Goal: Task Accomplishment & Management: Complete application form

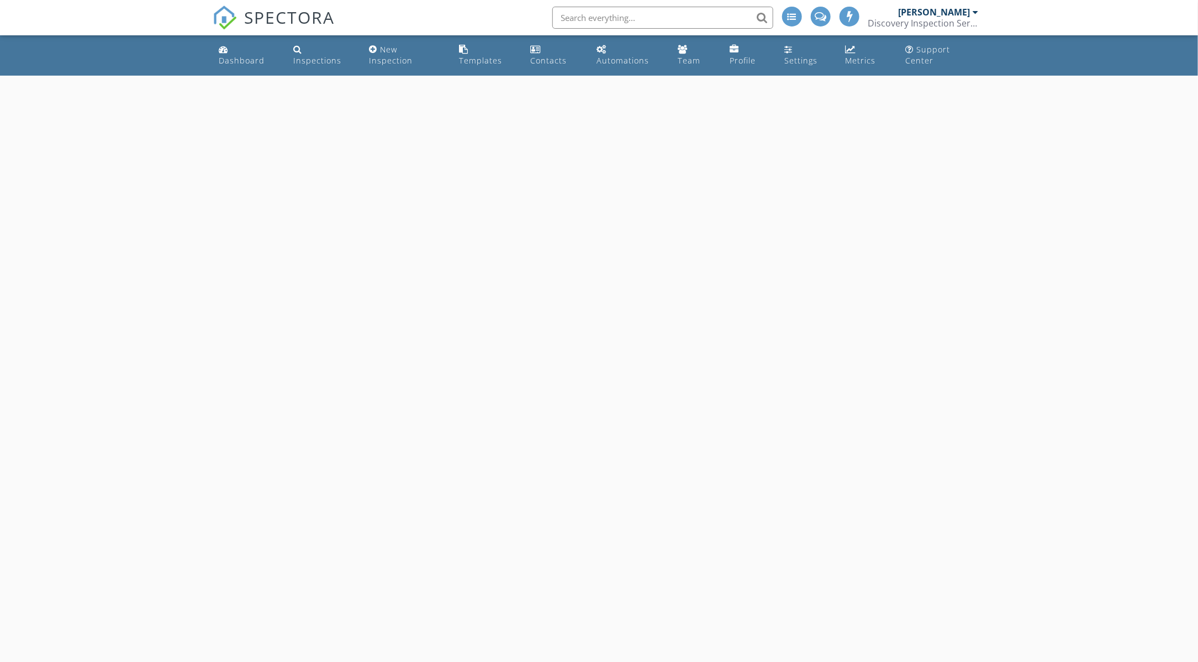
select select "7"
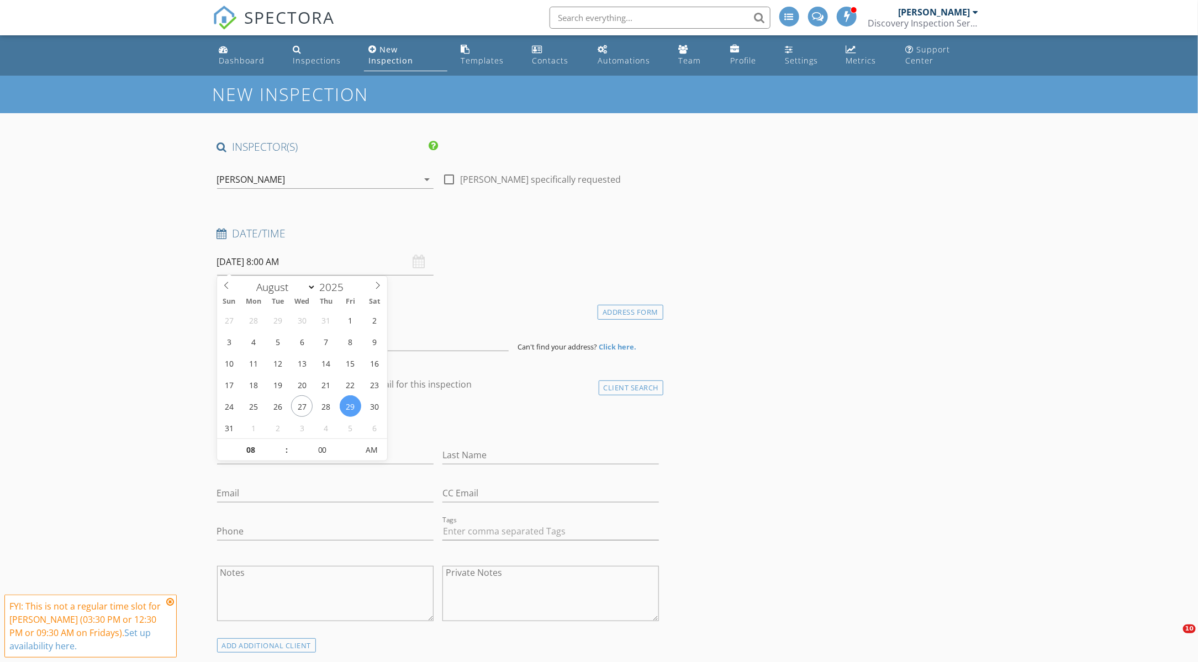
click at [242, 257] on input "08/29/2025 8:00 AM" at bounding box center [325, 262] width 216 height 27
type input "09"
type input "08/29/2025 9:00 AM"
click at [283, 443] on span at bounding box center [281, 444] width 8 height 11
type input "10"
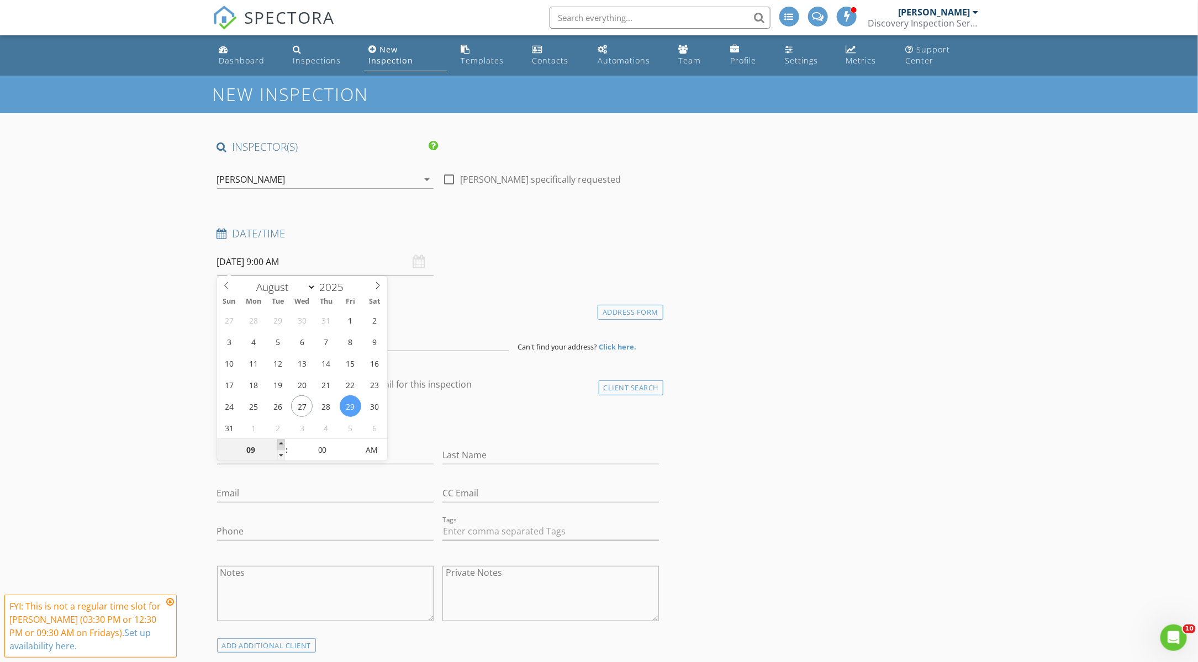
type input "08/29/2025 10:00 AM"
click at [283, 443] on span at bounding box center [281, 444] width 8 height 11
type input "11"
type input "08/29/2025 11:00 AM"
click at [283, 443] on span at bounding box center [281, 444] width 8 height 11
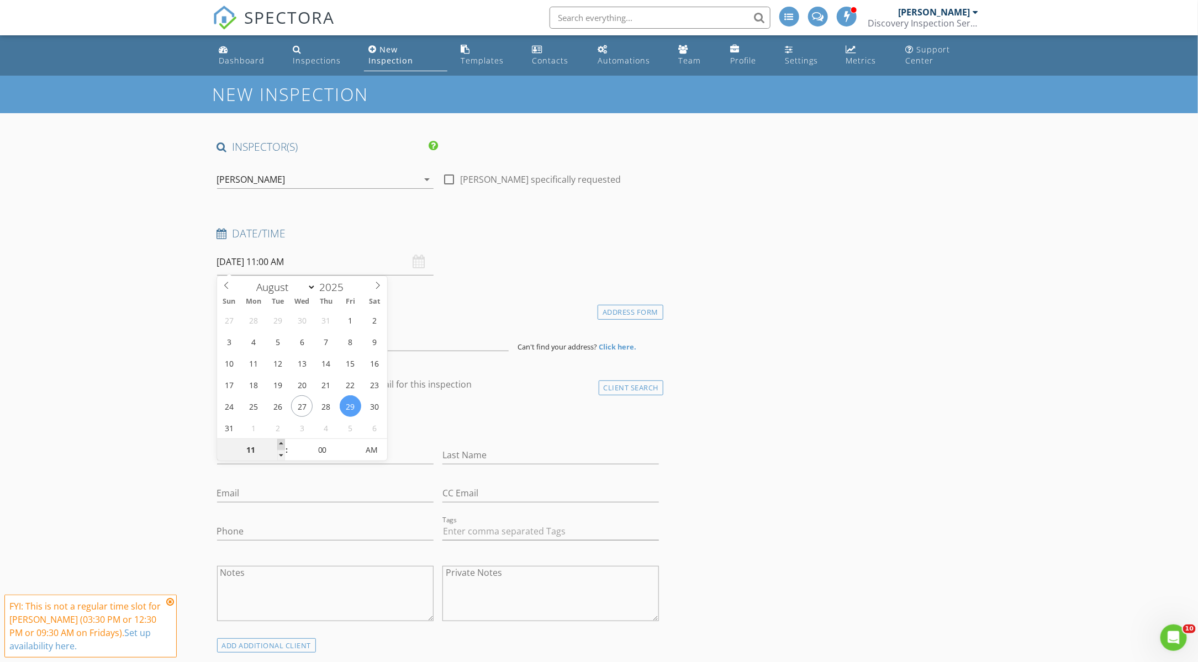
type input "12"
type input "08/29/2025 12:00 PM"
click at [283, 443] on span at bounding box center [281, 444] width 8 height 11
click at [418, 344] on input at bounding box center [363, 337] width 292 height 27
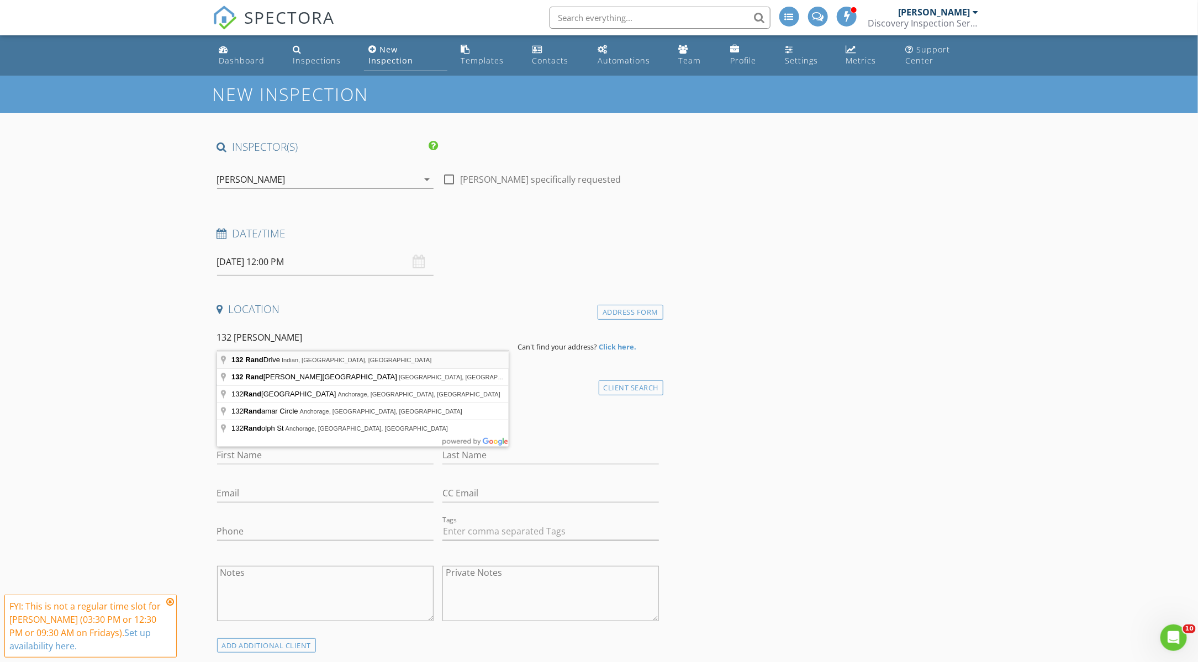
type input "132 Rand Drive, Indian, AK, USA"
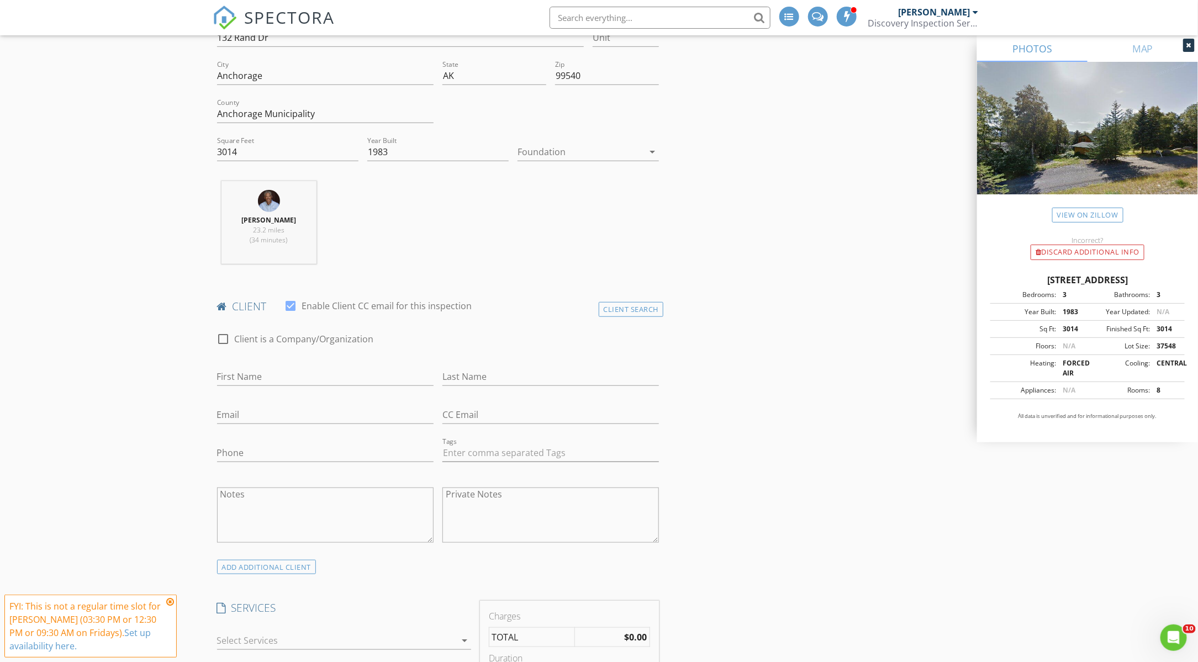
scroll to position [307, 0]
click at [237, 372] on input "First Name" at bounding box center [325, 375] width 216 height 18
paste input "Brian and Hillary Coover"
drag, startPoint x: 321, startPoint y: 372, endPoint x: 287, endPoint y: 372, distance: 33.7
click at [287, 372] on input "Brian and Hillary Coover" at bounding box center [325, 375] width 216 height 18
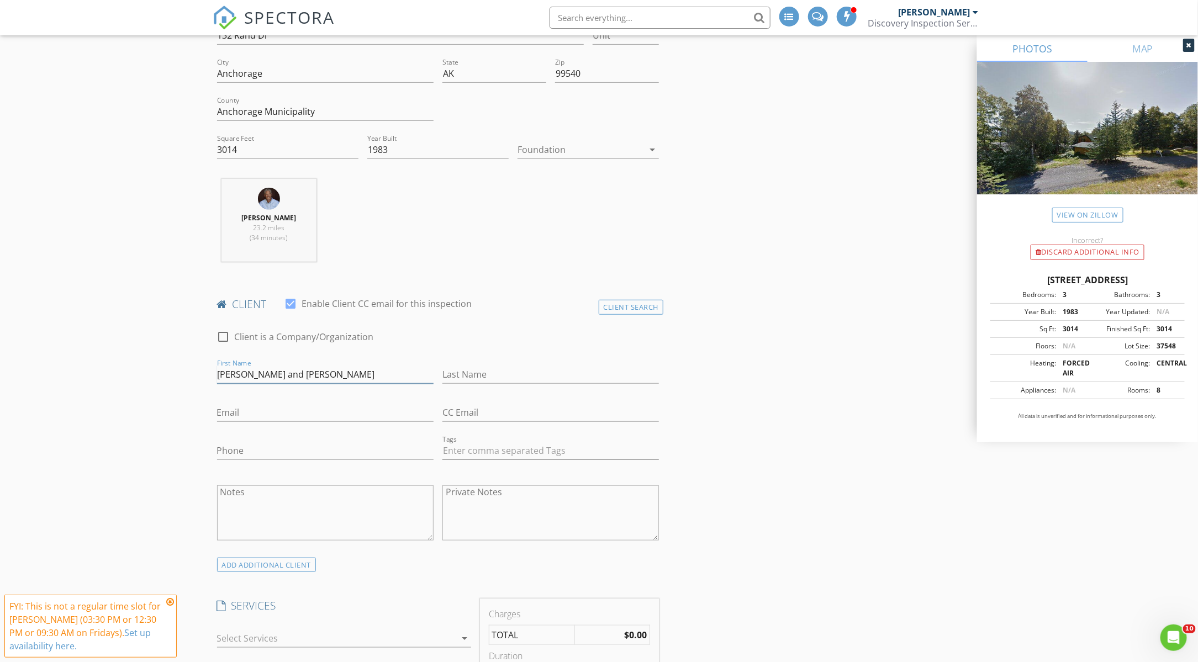
type input "Brian and Hillary"
click at [459, 371] on input "Last Name" at bounding box center [550, 375] width 216 height 18
paste input "Coover"
type input "Coover"
drag, startPoint x: 231, startPoint y: 414, endPoint x: 226, endPoint y: 409, distance: 6.7
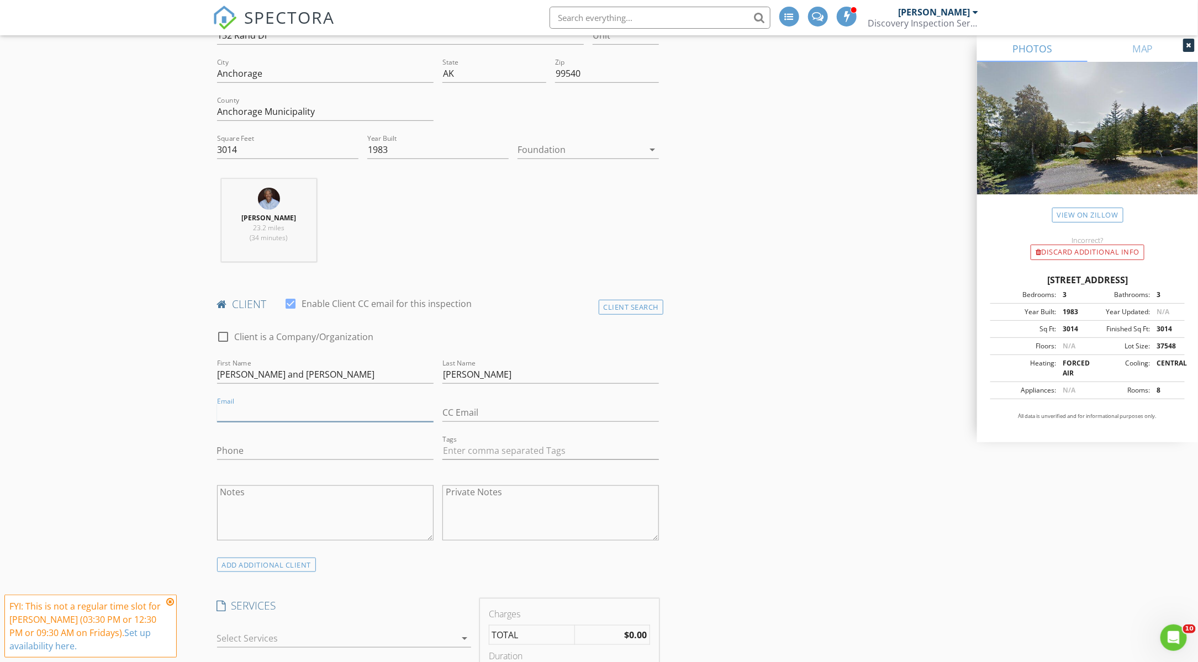
click at [226, 409] on input "Email" at bounding box center [325, 413] width 216 height 18
paste input "hillary.Coover@pm.me"
type input "hillary.Coover@pm.me"
paste input "brian@cooverfamily.com"
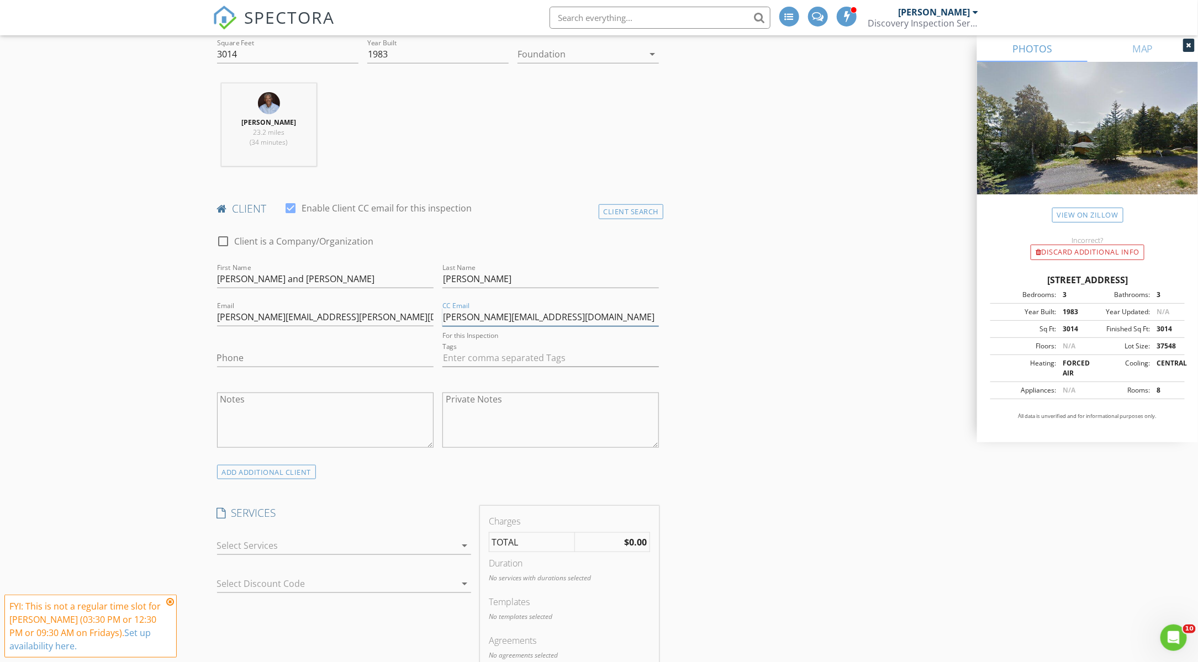
scroll to position [490, 0]
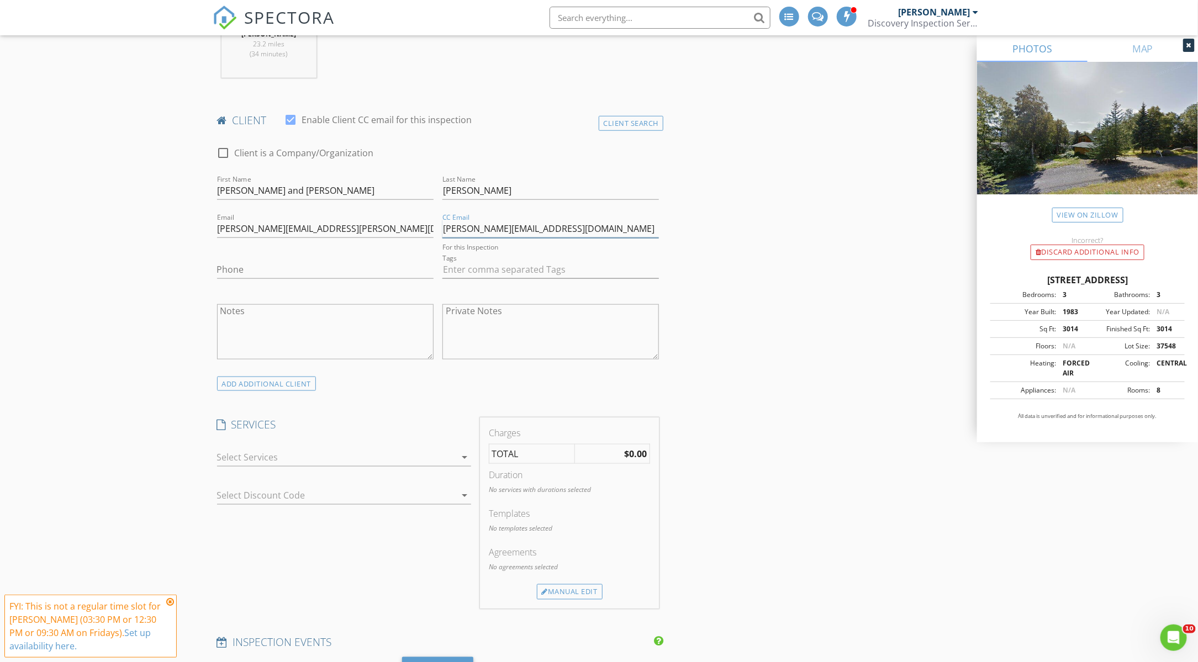
type input "brian@cooverfamily.com"
click at [256, 451] on div at bounding box center [336, 457] width 239 height 18
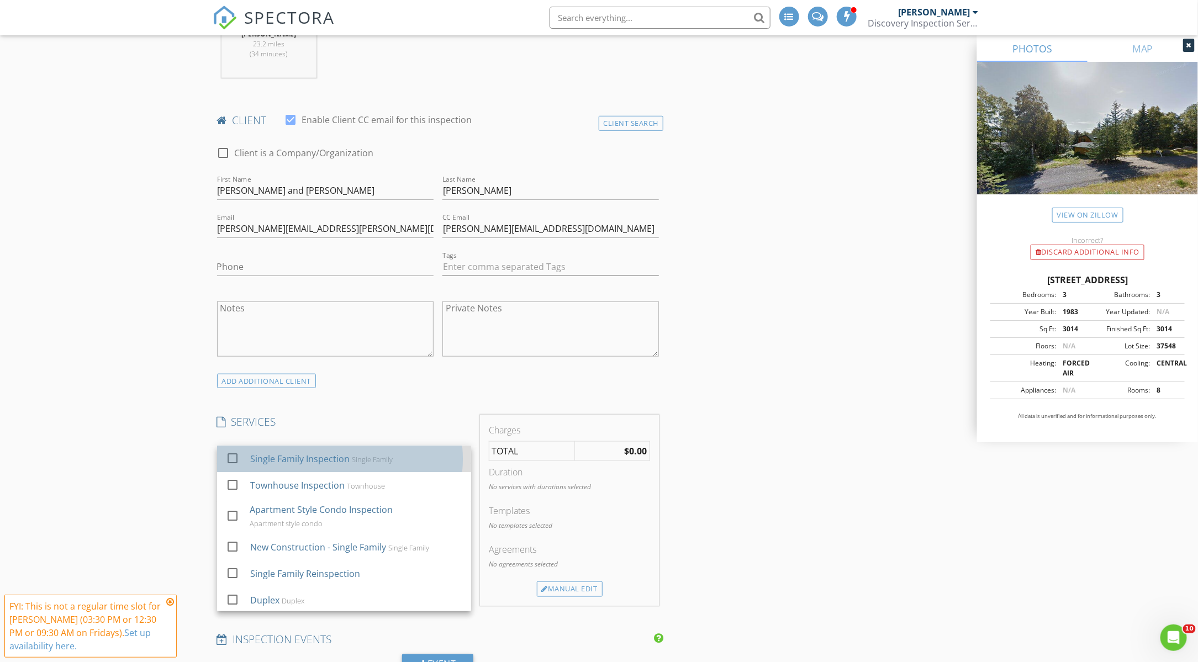
click at [256, 452] on div "Single Family Inspection" at bounding box center [299, 458] width 99 height 13
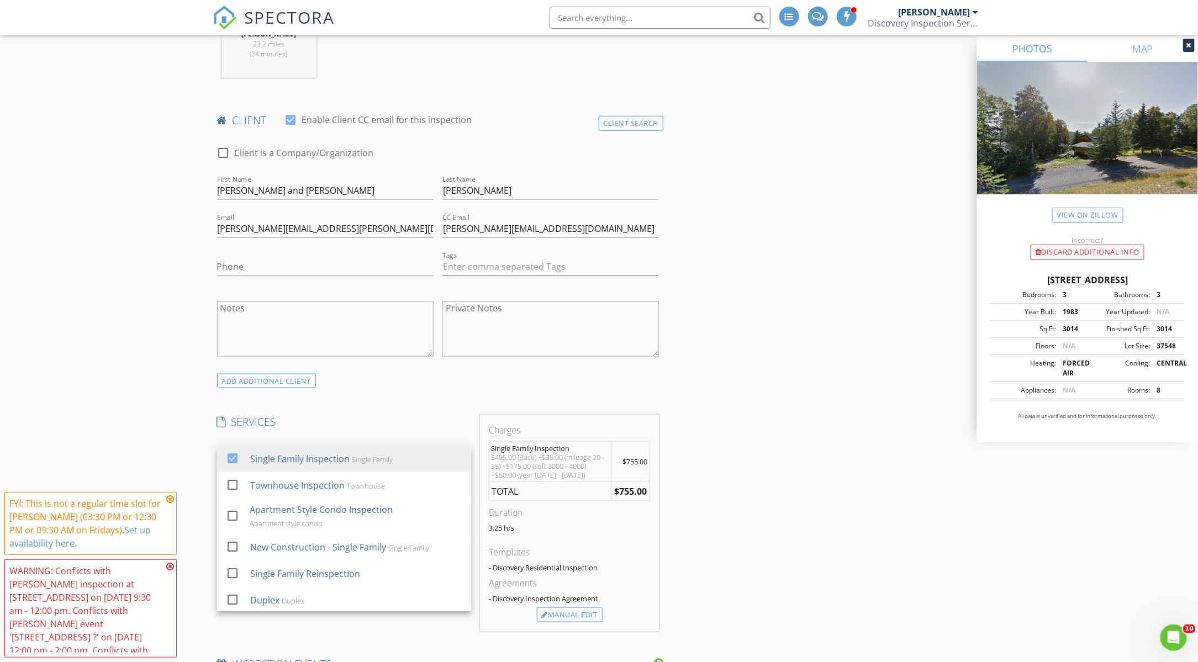
click at [172, 501] on icon at bounding box center [170, 499] width 8 height 9
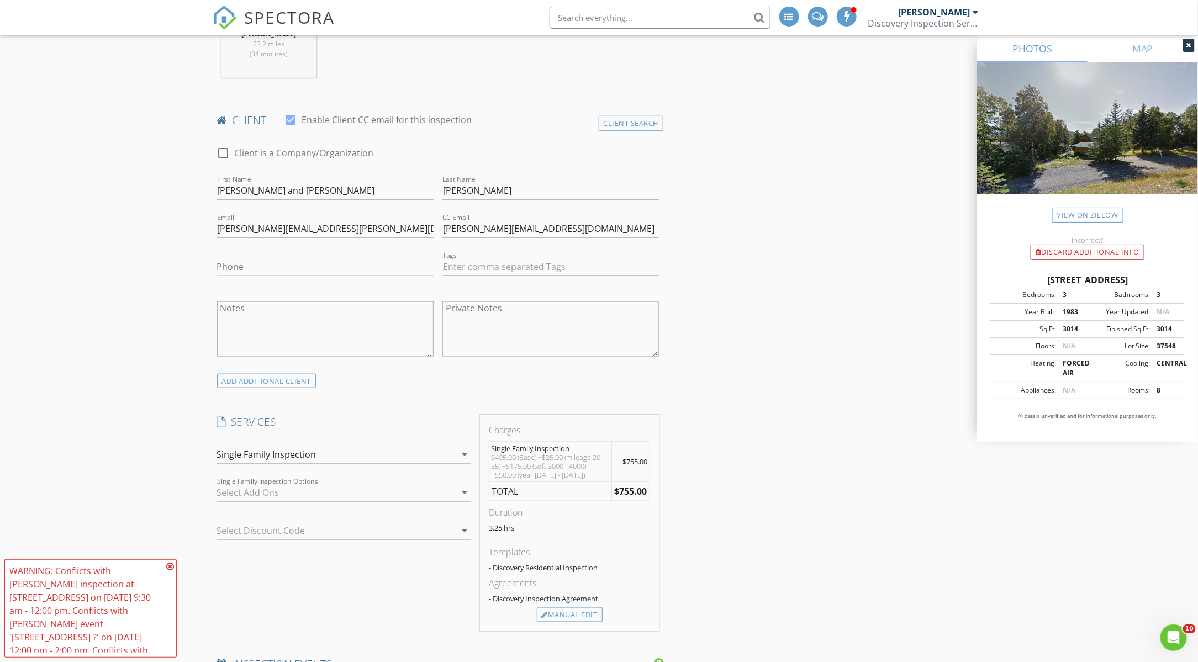
click at [171, 567] on icon at bounding box center [170, 566] width 8 height 9
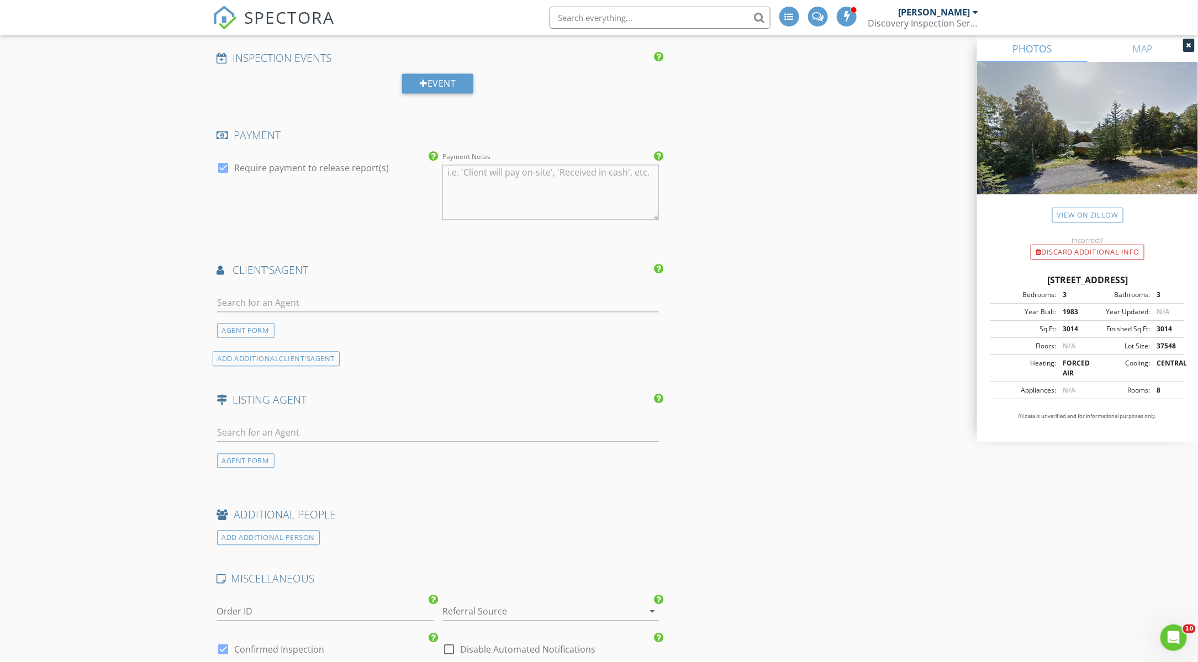
scroll to position [1105, 0]
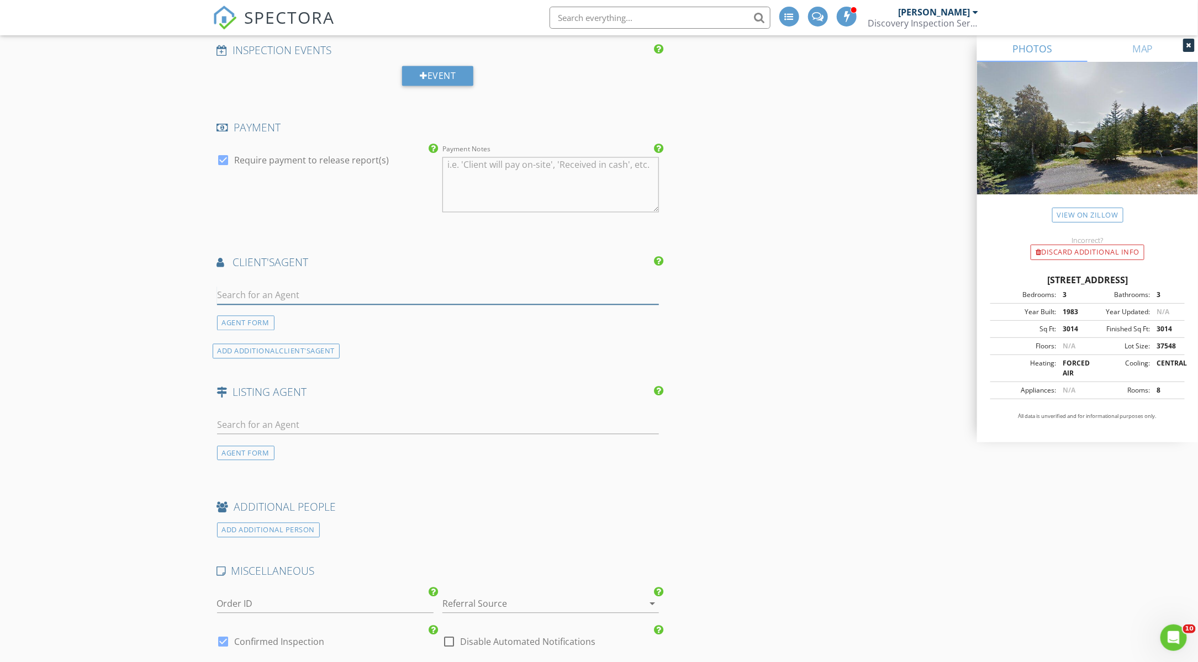
click at [287, 294] on input "text" at bounding box center [438, 296] width 442 height 18
paste input "Heidi Sagen"
type input "Heidi Sagen"
click at [247, 318] on div "AGENT FORM" at bounding box center [245, 323] width 57 height 15
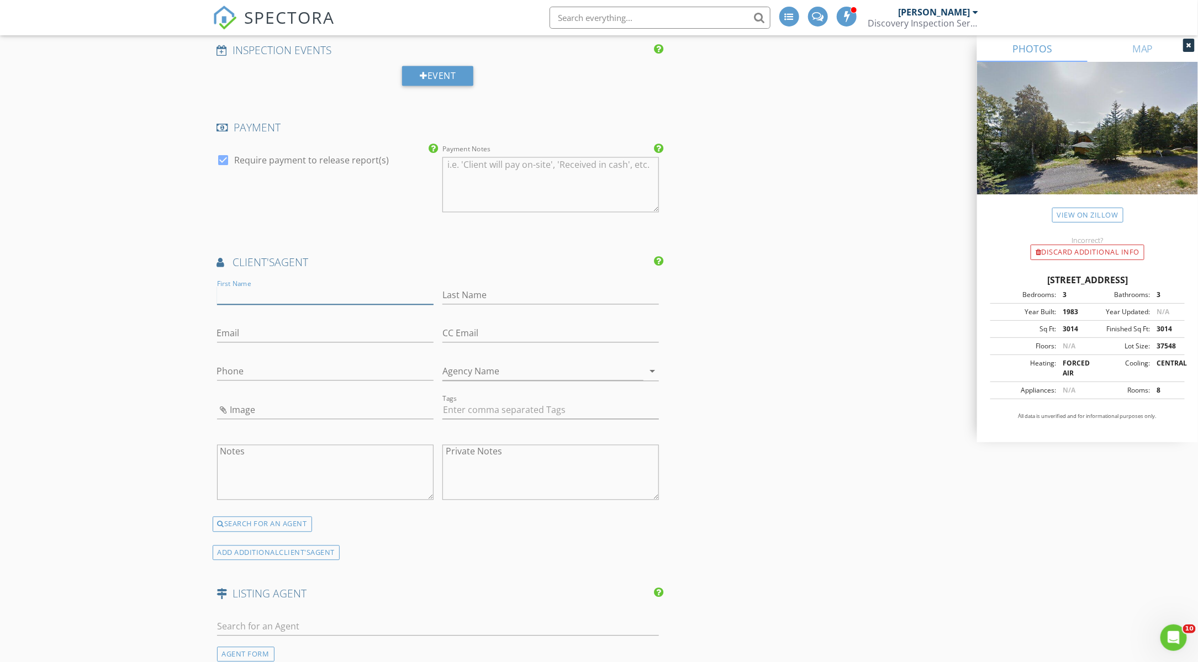
paste input "Heidi Sagen"
drag, startPoint x: 283, startPoint y: 288, endPoint x: 241, endPoint y: 294, distance: 42.5
click at [241, 294] on input "Heidi Sagen" at bounding box center [325, 296] width 216 height 18
type input "Heidi"
paste input "Sagen"
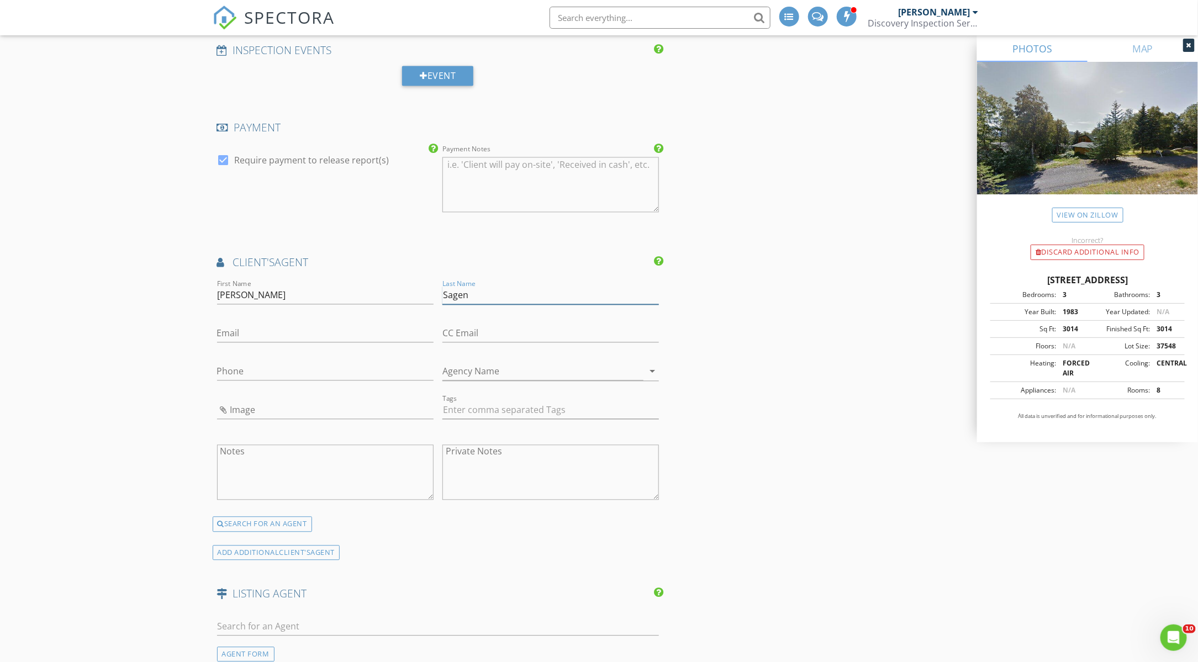
type input "Sagen"
click at [250, 330] on input "Email" at bounding box center [325, 334] width 216 height 18
paste input "hsrealestatealaska@gmail.com"
type input "hsrealestatealaska@gmail.com"
click at [233, 368] on input "Phone" at bounding box center [325, 372] width 216 height 18
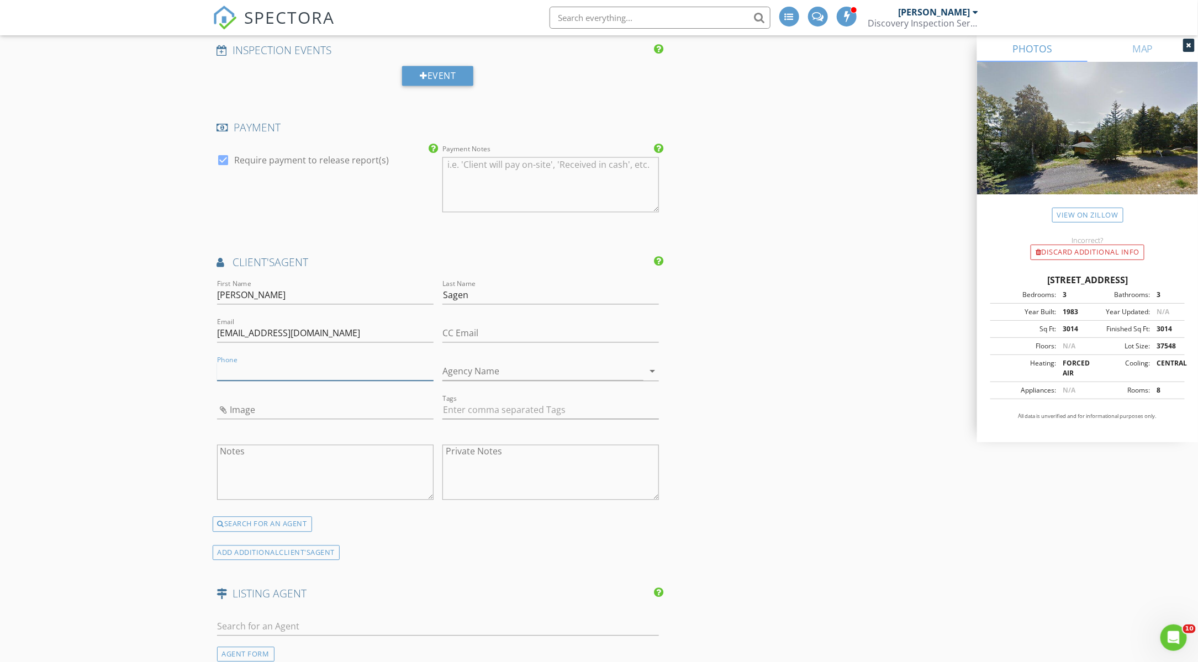
paste input "406-890-5878"
type input "406-890-5878"
click at [218, 403] on input "Image" at bounding box center [325, 411] width 216 height 18
type input "Heidi Sagen.png"
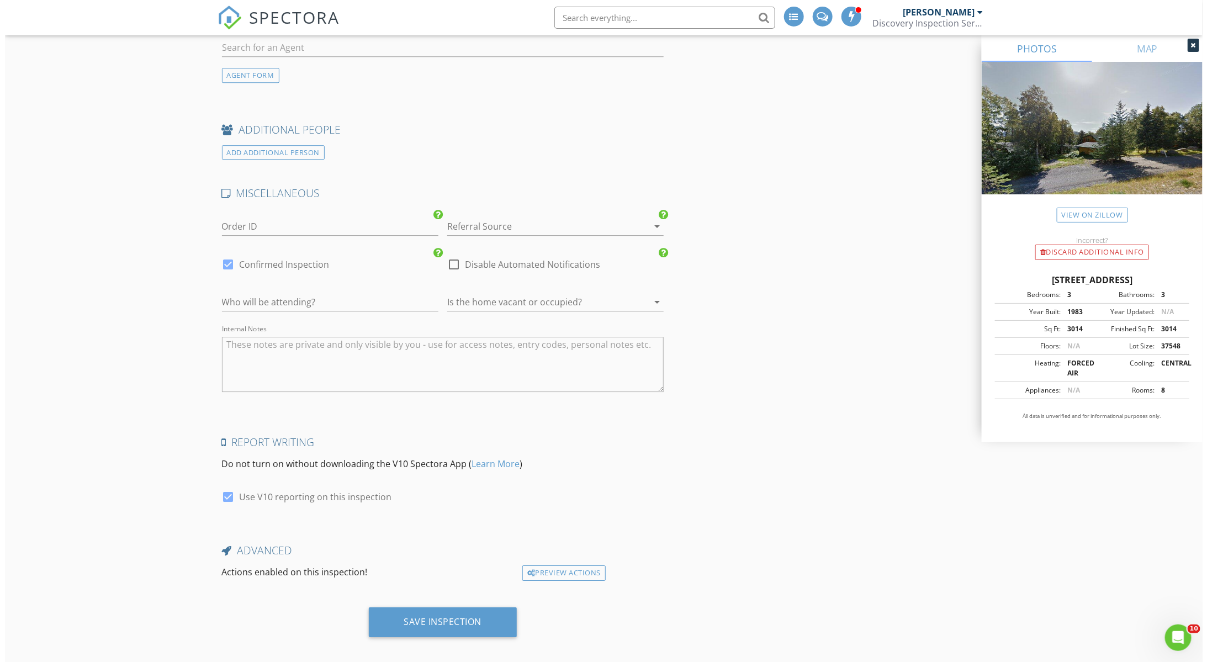
scroll to position [1686, 0]
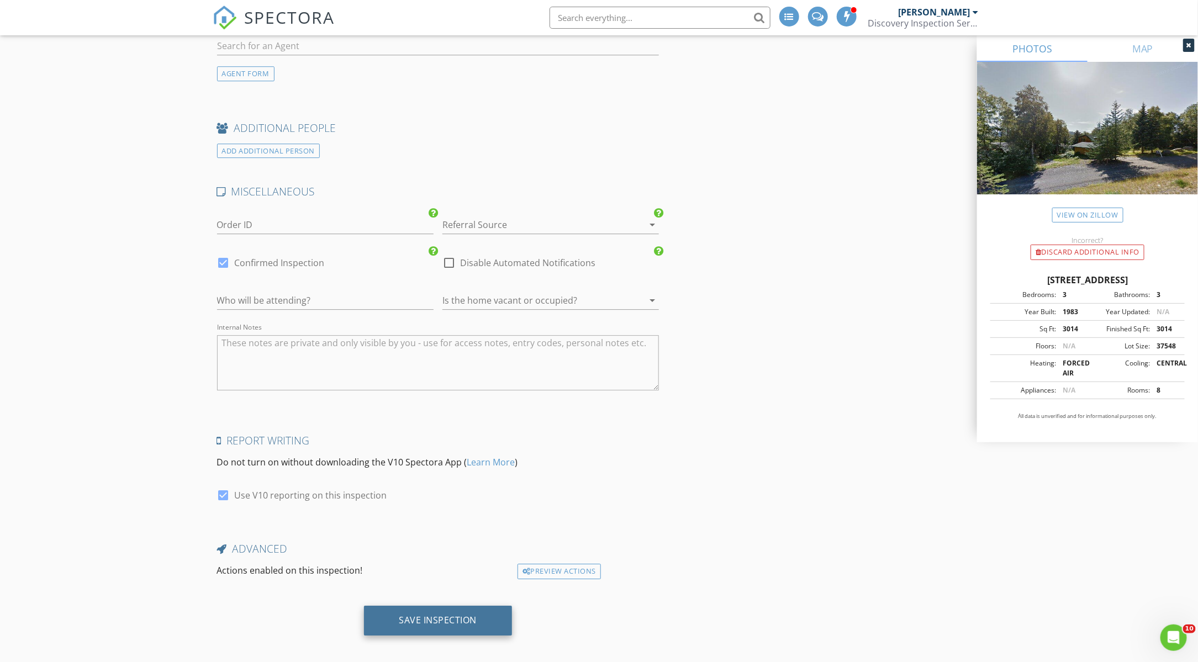
click at [442, 615] on div "Save Inspection" at bounding box center [438, 620] width 78 height 11
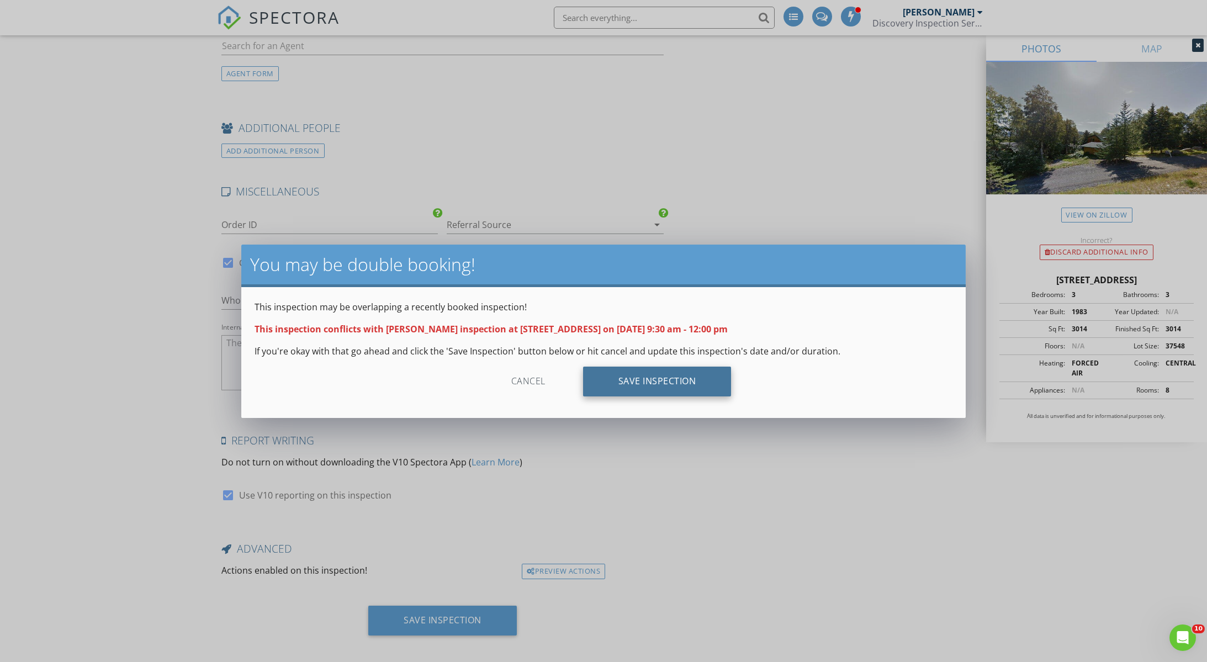
click at [651, 381] on div "Save Inspection" at bounding box center [657, 382] width 149 height 30
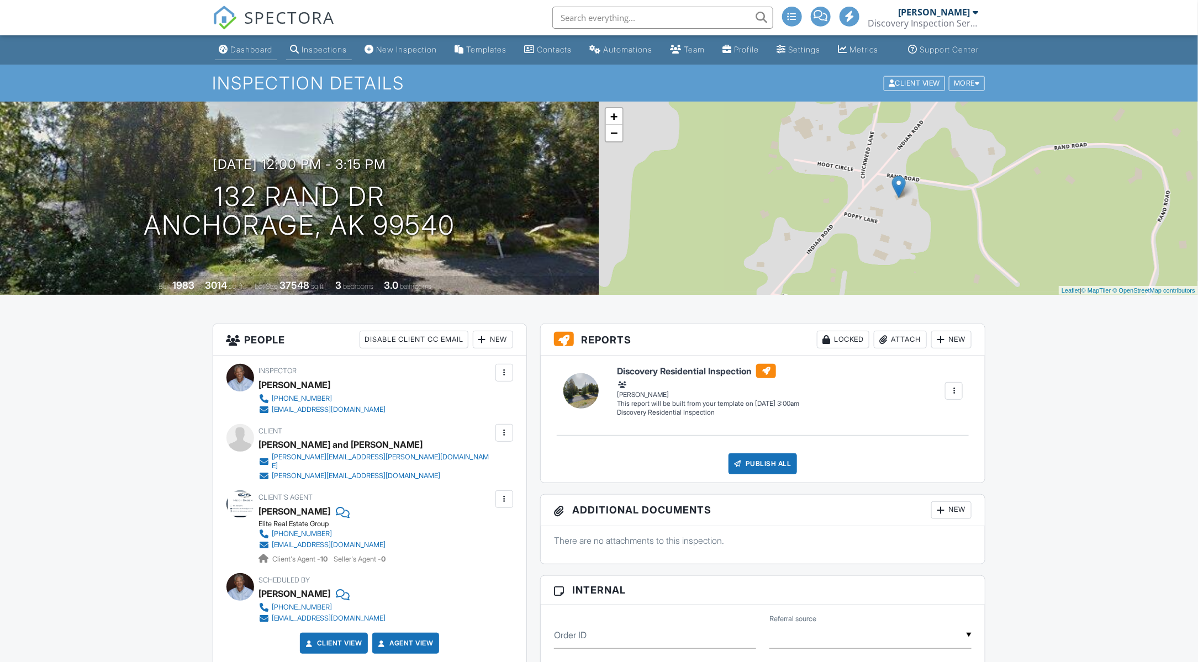
click at [250, 54] on div "Dashboard" at bounding box center [252, 49] width 42 height 9
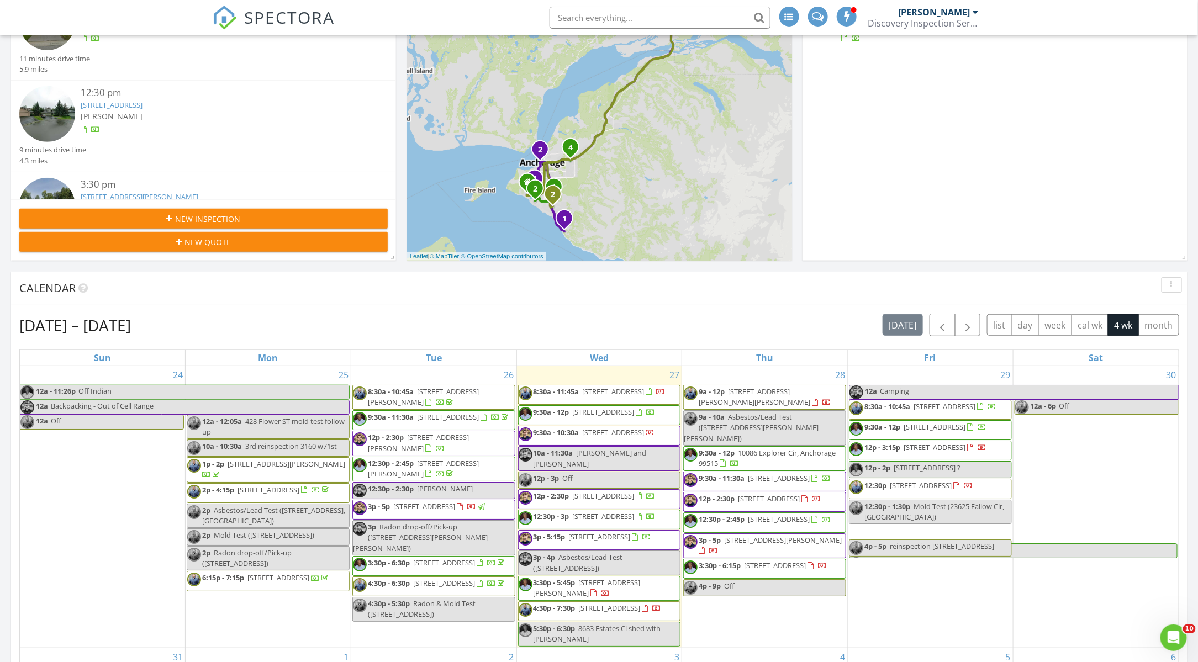
scroll to position [245, 0]
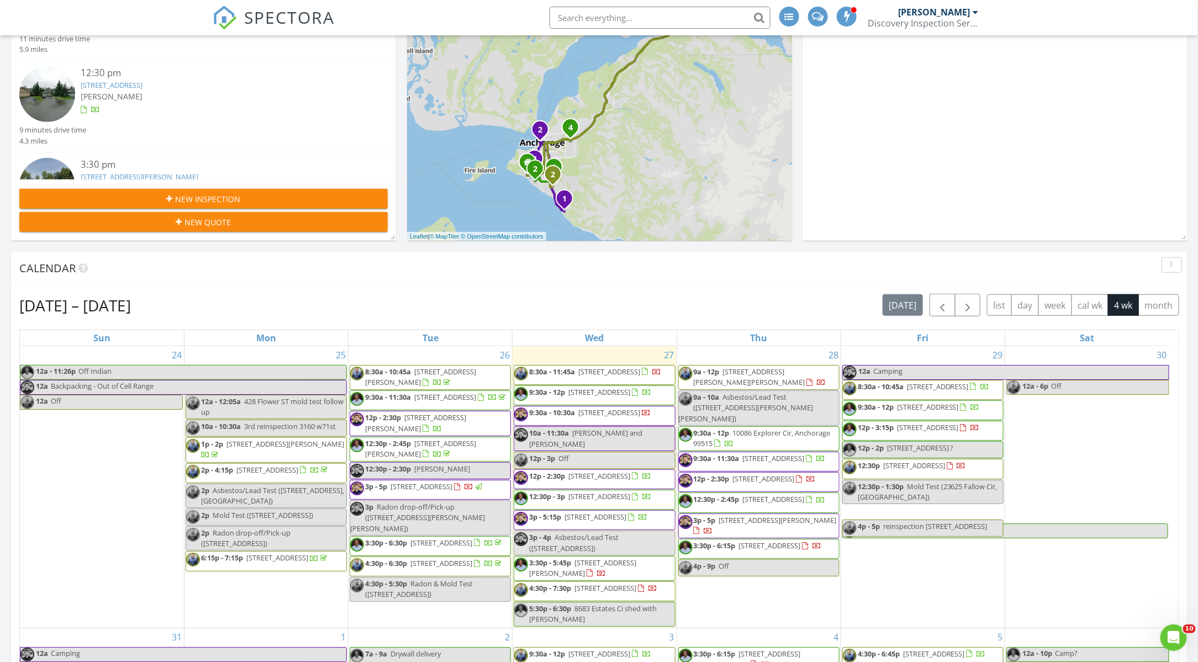
click at [909, 453] on span "132 Rand Drive ?" at bounding box center [920, 448] width 67 height 10
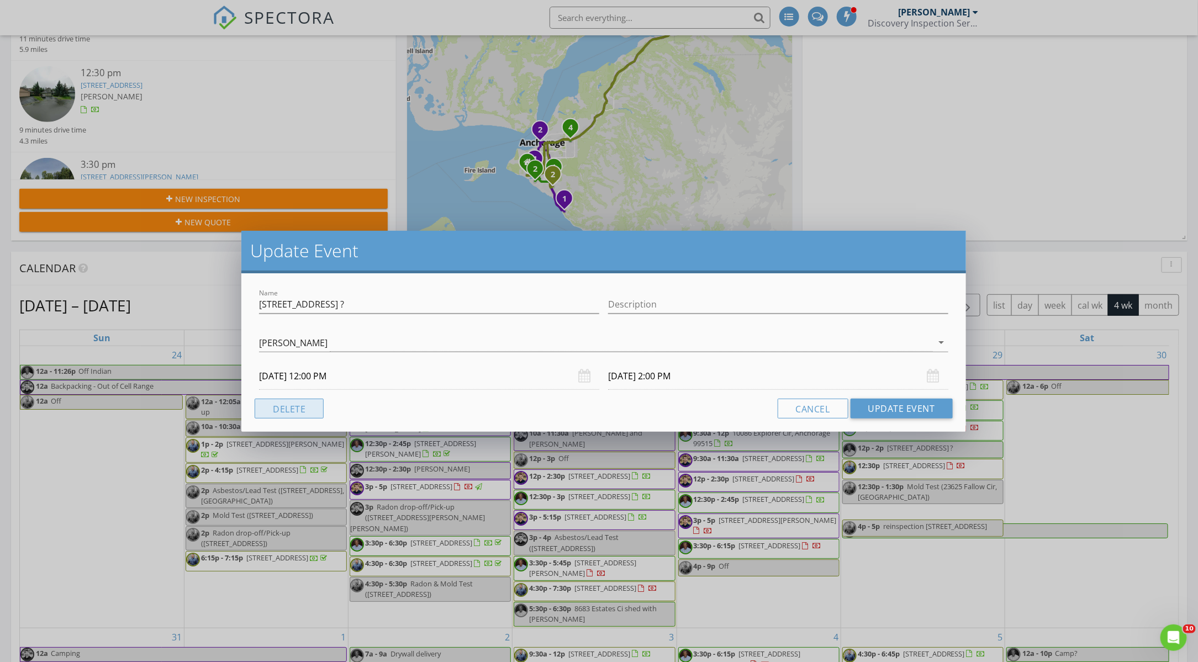
click at [295, 405] on button "Delete" at bounding box center [289, 409] width 69 height 20
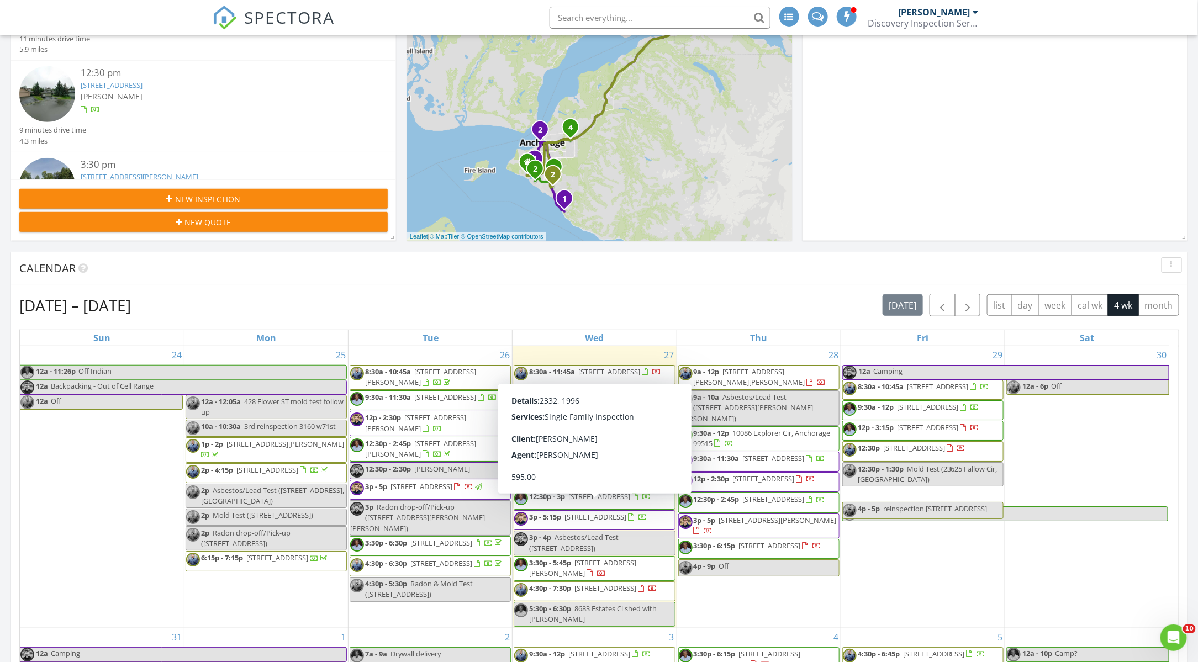
click at [608, 501] on span "10671 Cutter Cir, Anchorage 99515" at bounding box center [599, 497] width 62 height 10
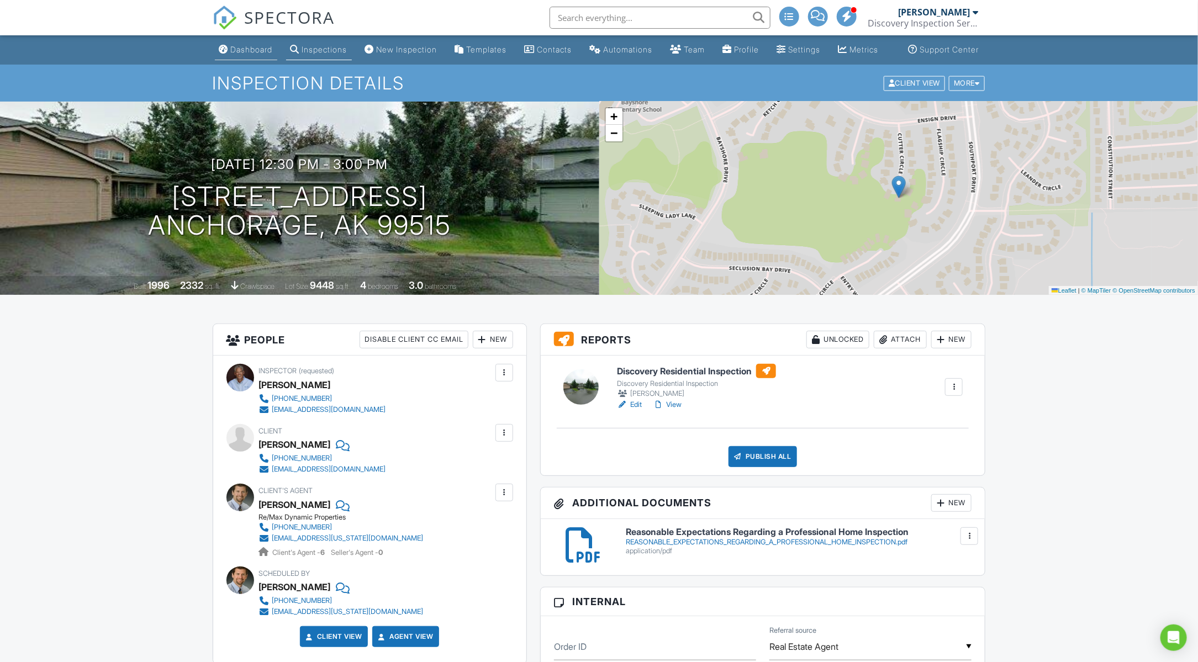
click at [231, 54] on div "Dashboard" at bounding box center [252, 49] width 42 height 9
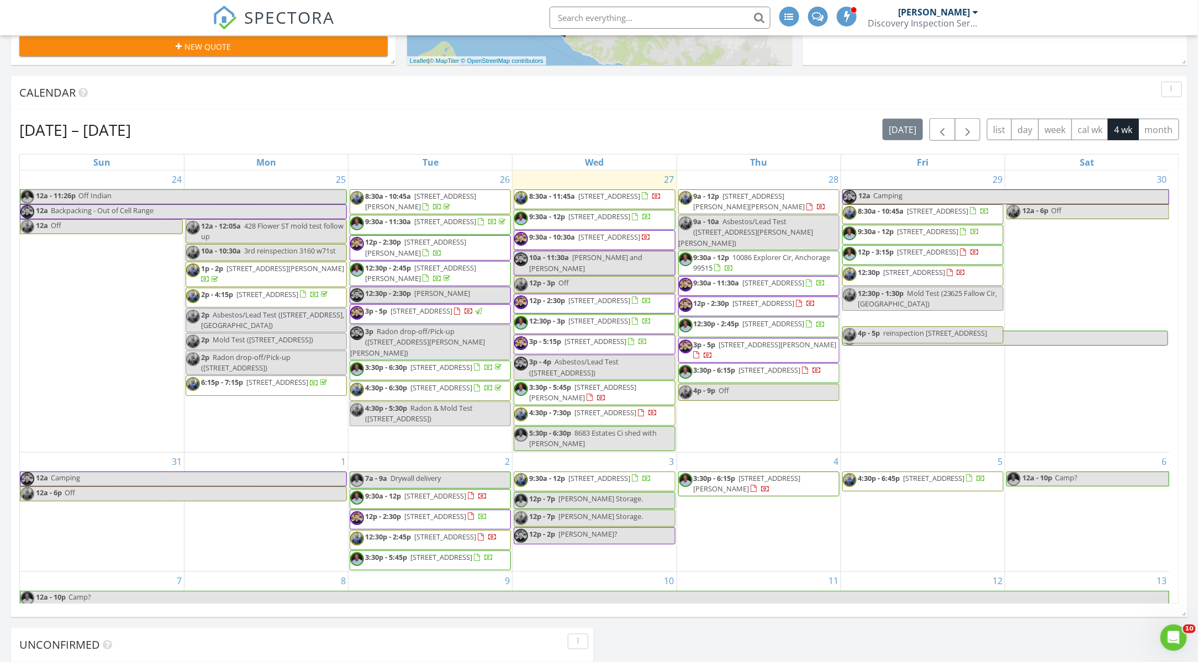
scroll to position [490, 0]
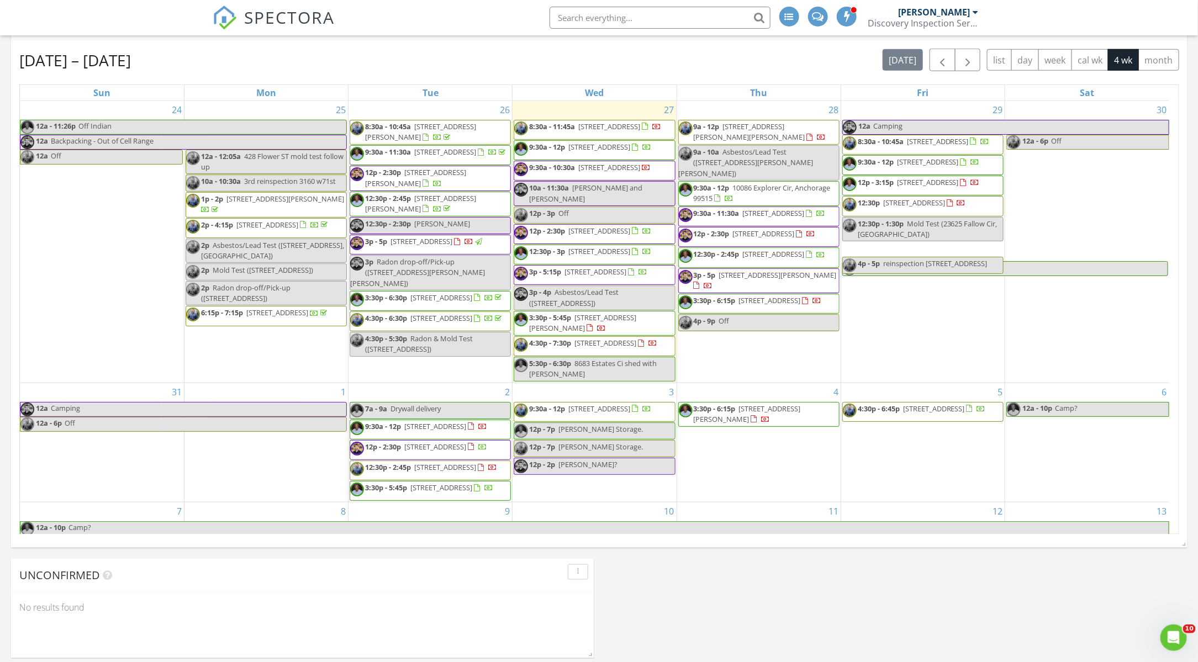
click at [628, 334] on span "3:30p - 5:45p 6801 Dickerson Dr, Anchorage 99504" at bounding box center [594, 324] width 160 height 22
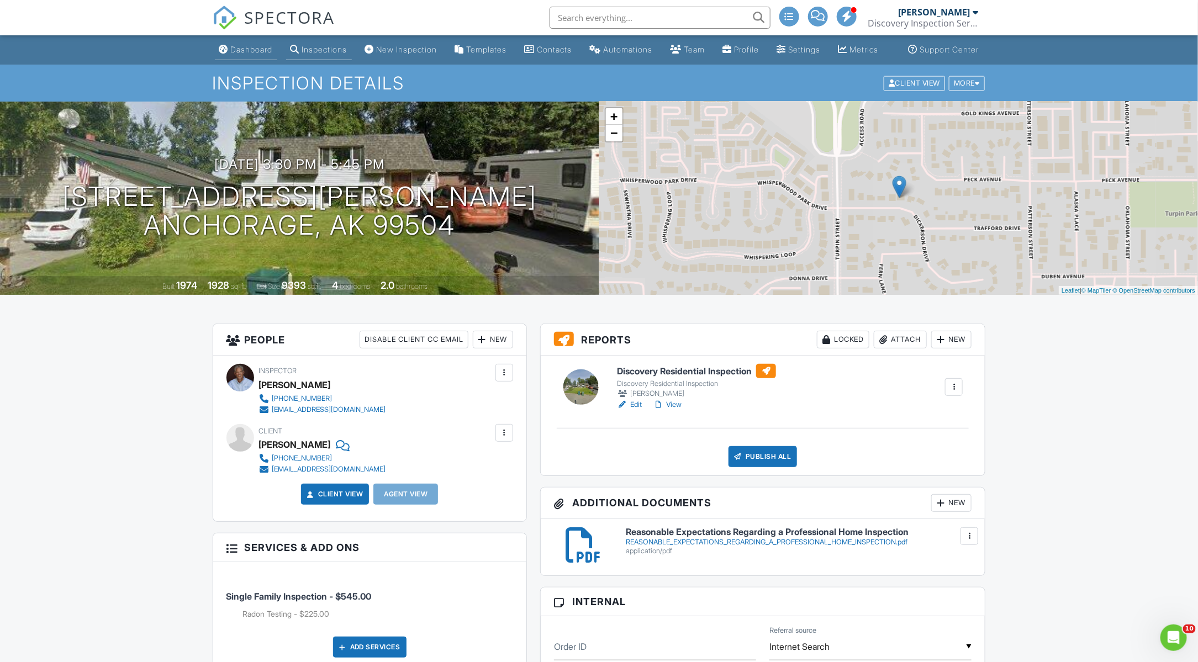
click at [246, 54] on div "Dashboard" at bounding box center [252, 49] width 42 height 9
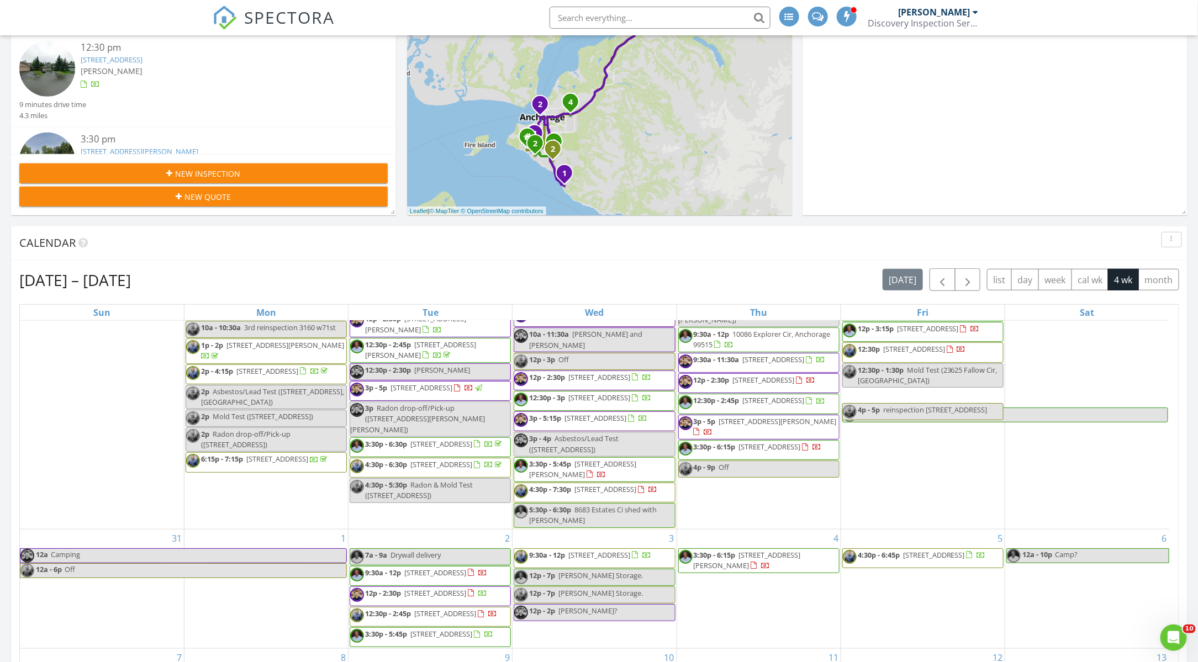
scroll to position [368, 0]
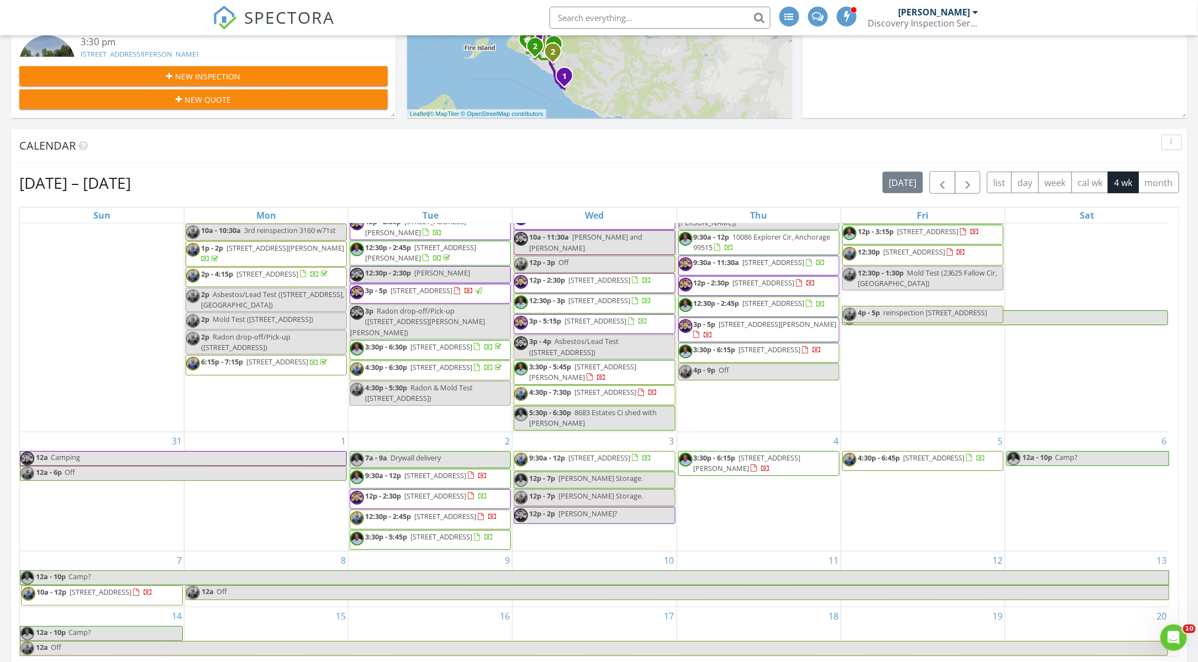
click at [442, 170] on div "Aug 24 – Sep 20, 2025 today list day week cal wk 4 wk month Sun Mon Tue Wed Thu…" at bounding box center [599, 414] width 1176 height 503
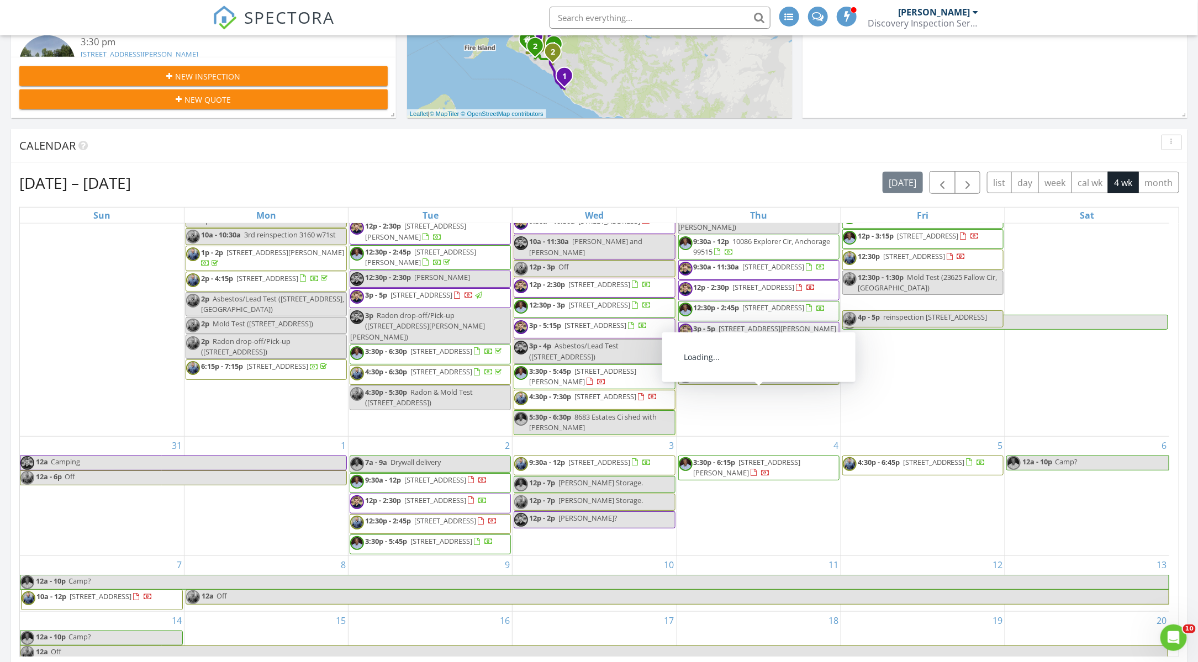
scroll to position [0, 0]
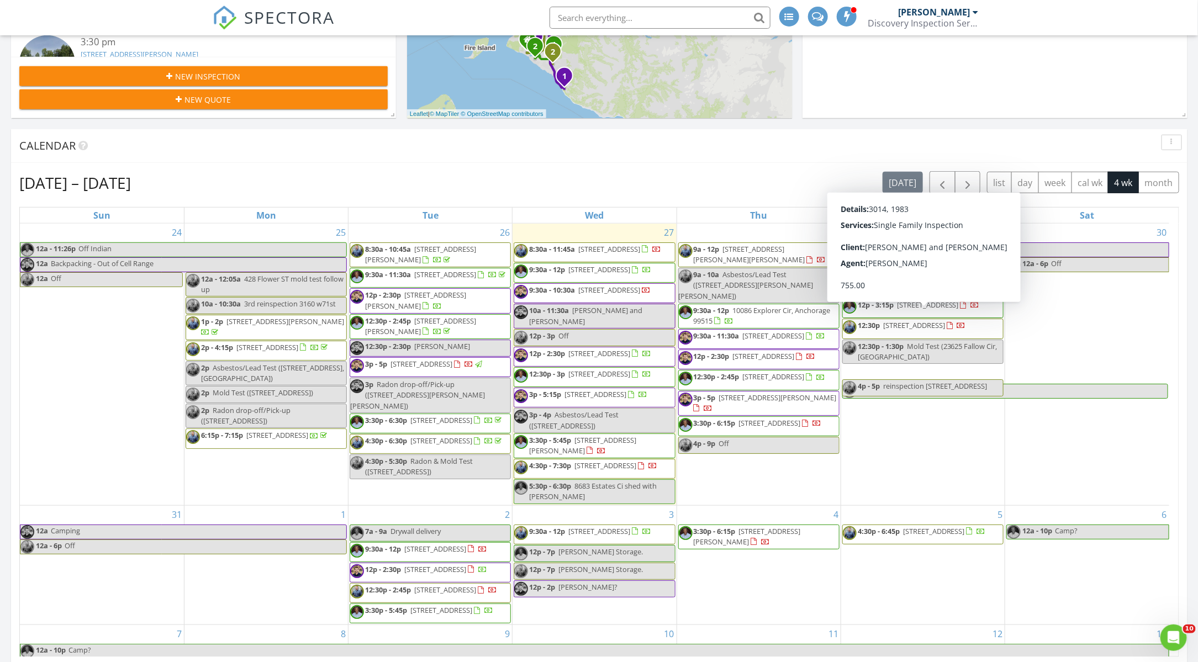
click at [926, 316] on span "12p - 3:15p 132 Rand Dr, Anchorage 99540" at bounding box center [911, 308] width 137 height 17
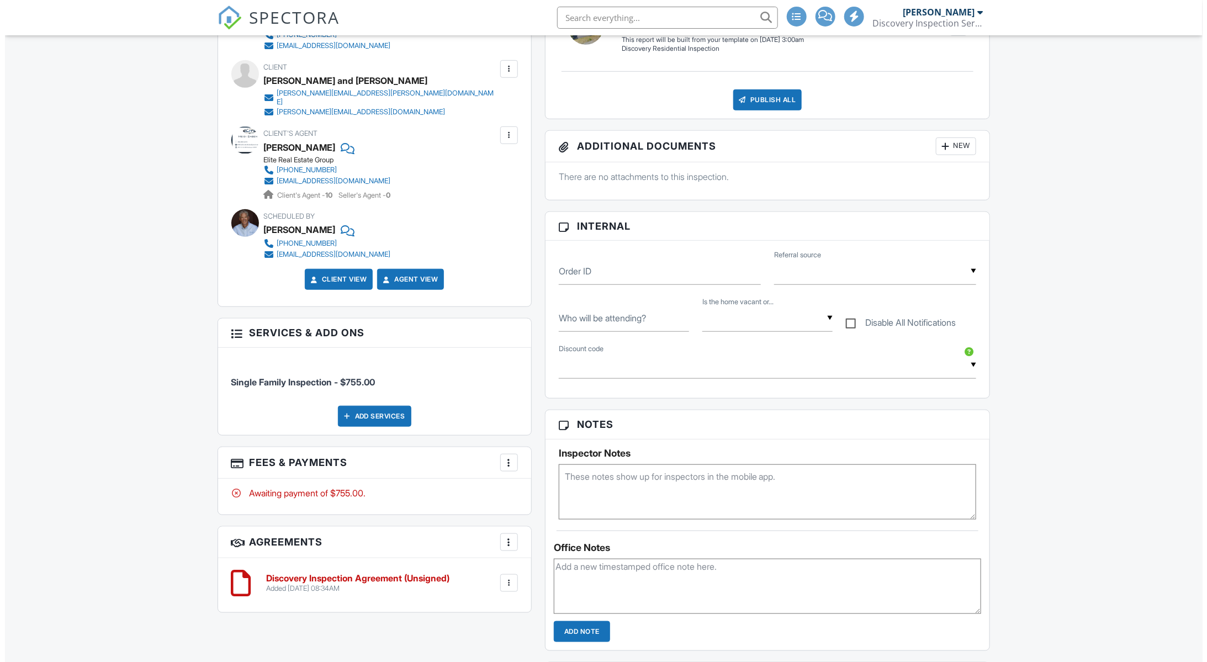
scroll to position [368, 0]
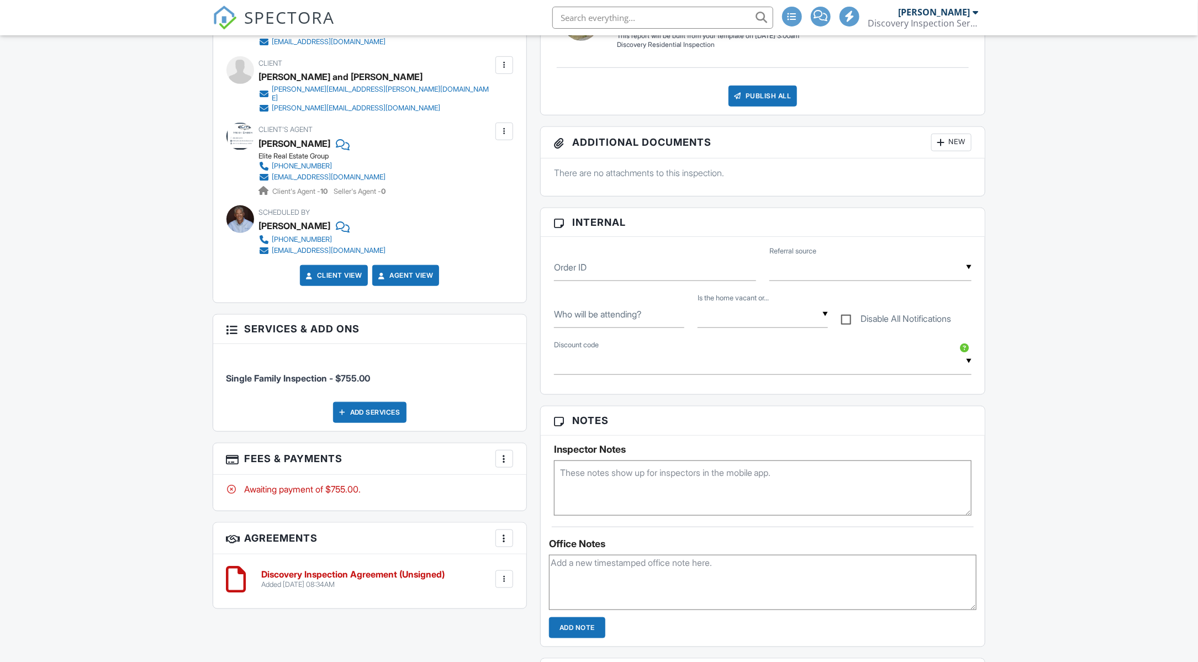
click at [378, 411] on div "Add Services" at bounding box center [369, 412] width 73 height 21
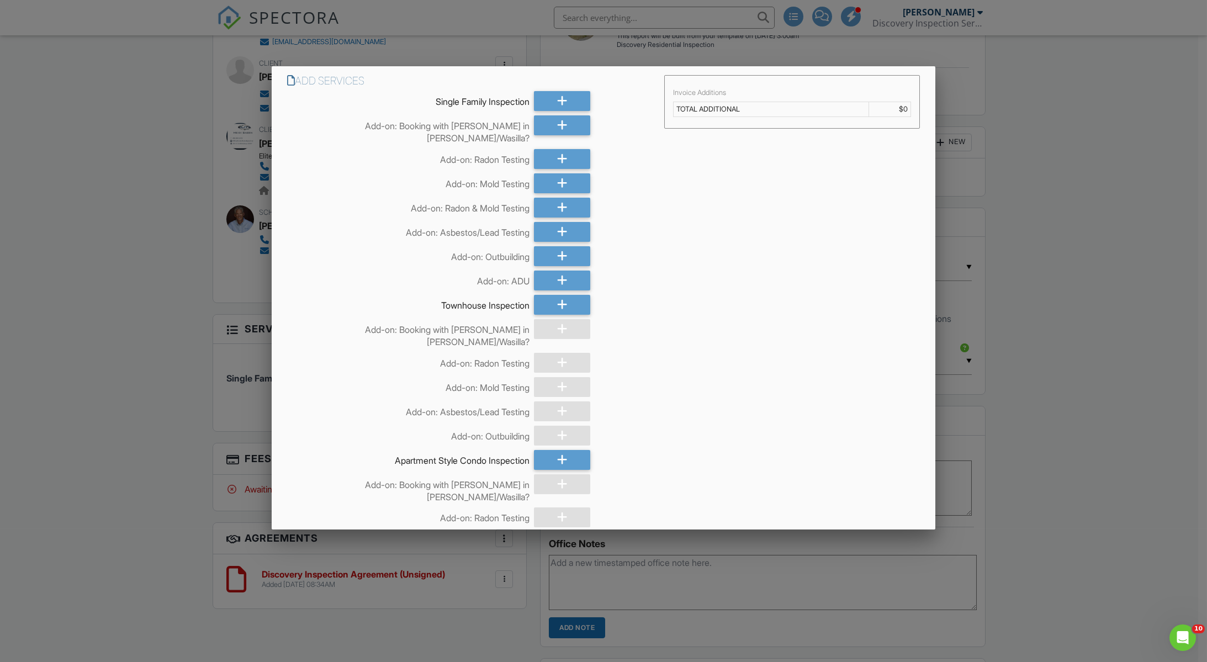
scroll to position [0, 0]
click at [557, 198] on icon at bounding box center [562, 208] width 10 height 20
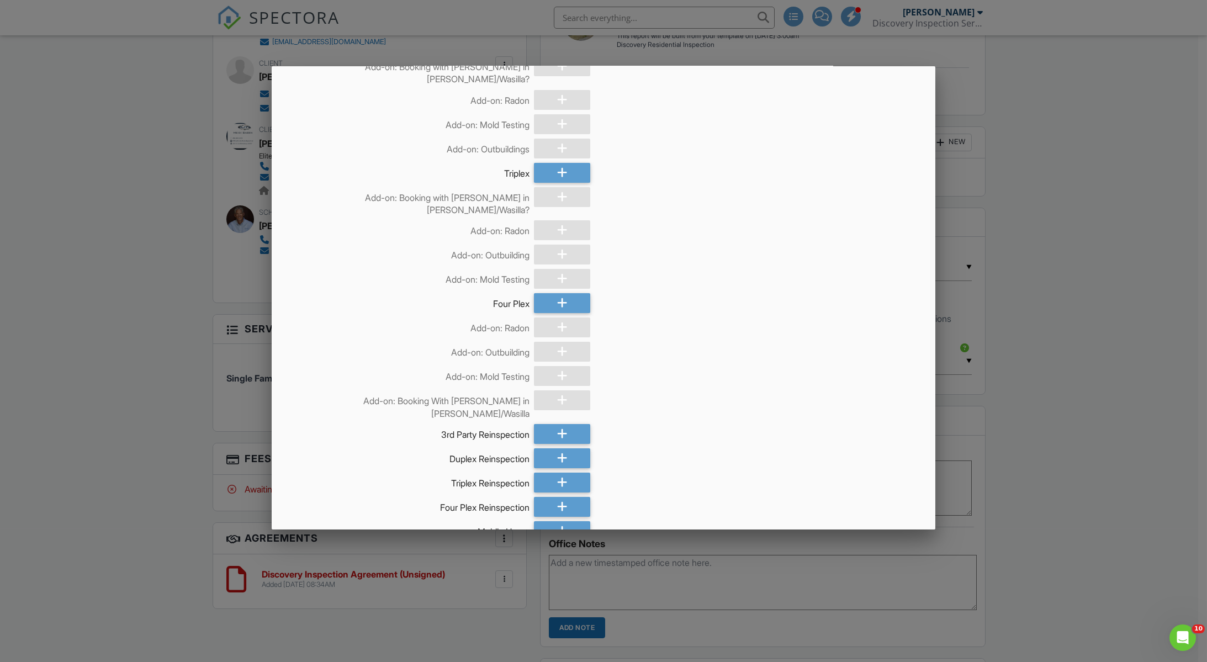
scroll to position [1113, 0]
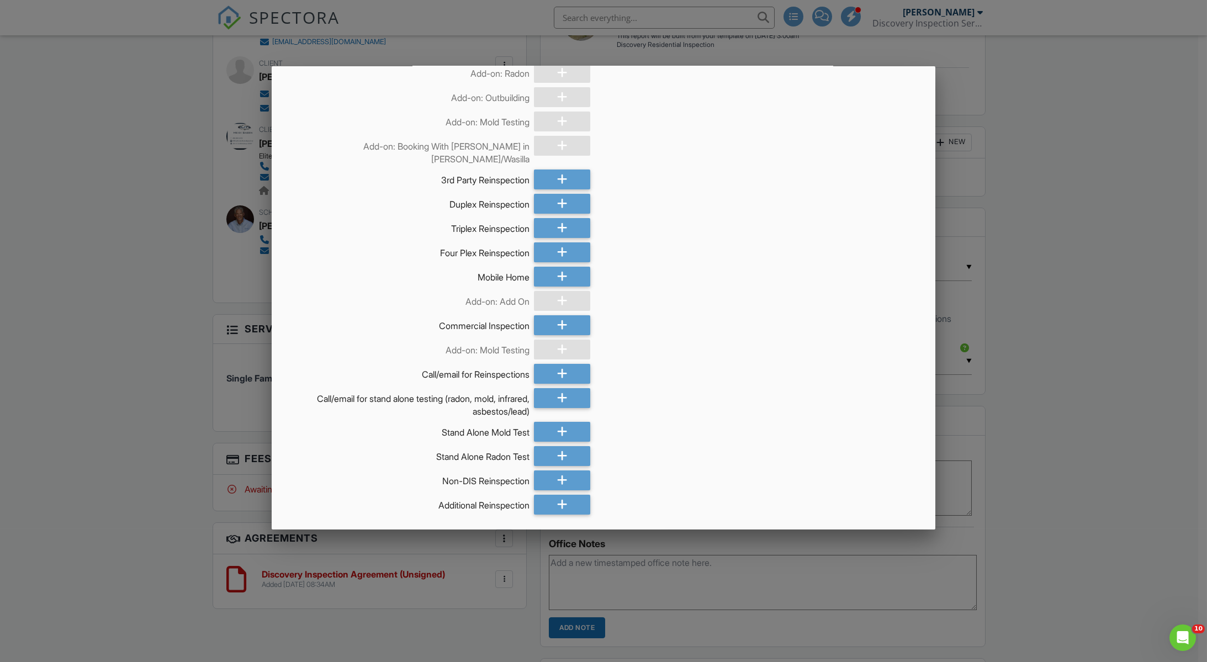
click at [796, 532] on div "Add Services (+ $600.0)" at bounding box center [792, 542] width 256 height 20
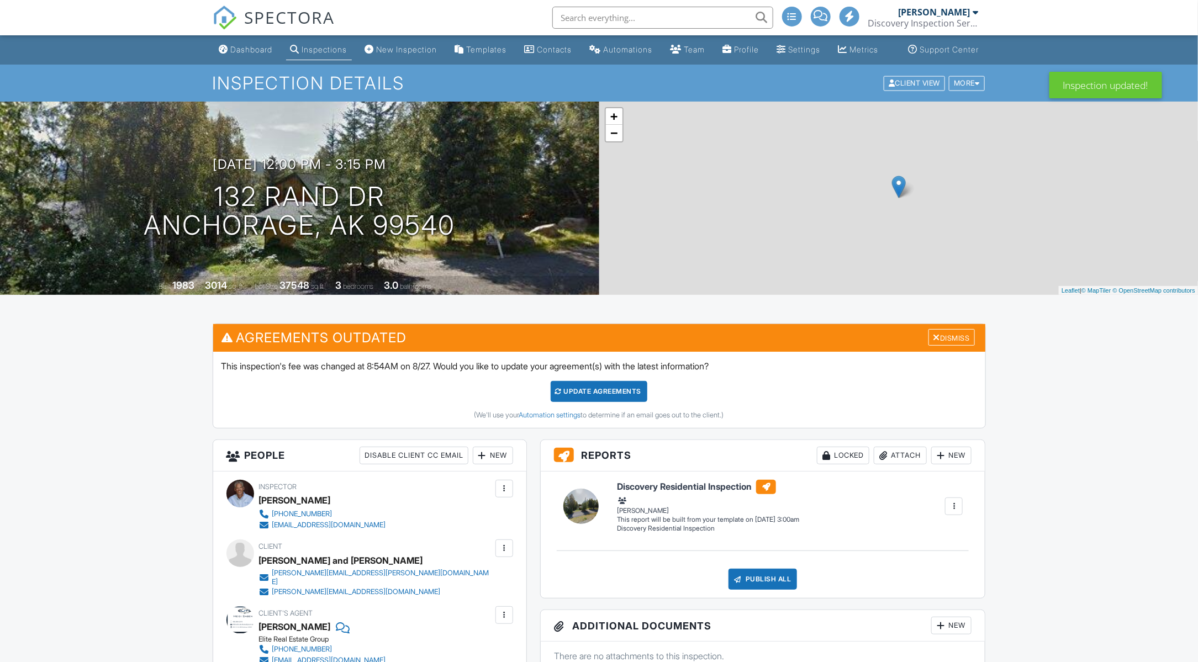
click at [614, 402] on div "Update Agreements" at bounding box center [599, 391] width 97 height 21
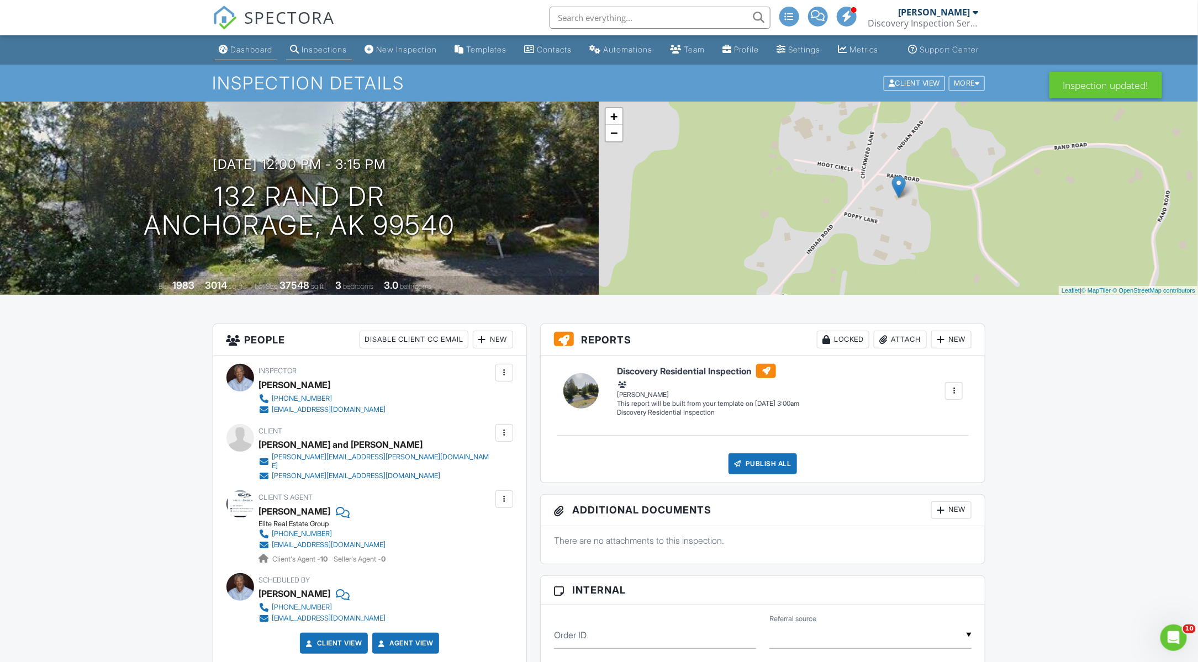
click at [234, 54] on div "Dashboard" at bounding box center [252, 49] width 42 height 9
